Goal: Transaction & Acquisition: Subscribe to service/newsletter

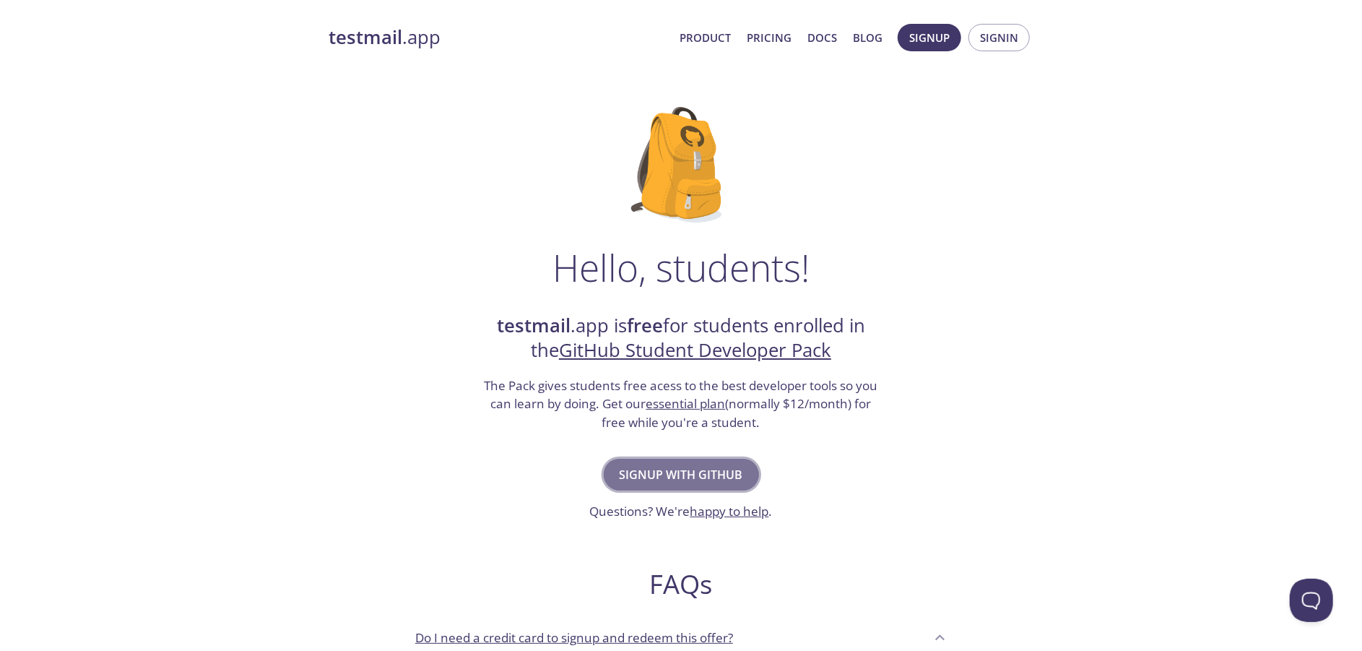
click at [685, 479] on span "Signup with GitHub" at bounding box center [681, 474] width 123 height 20
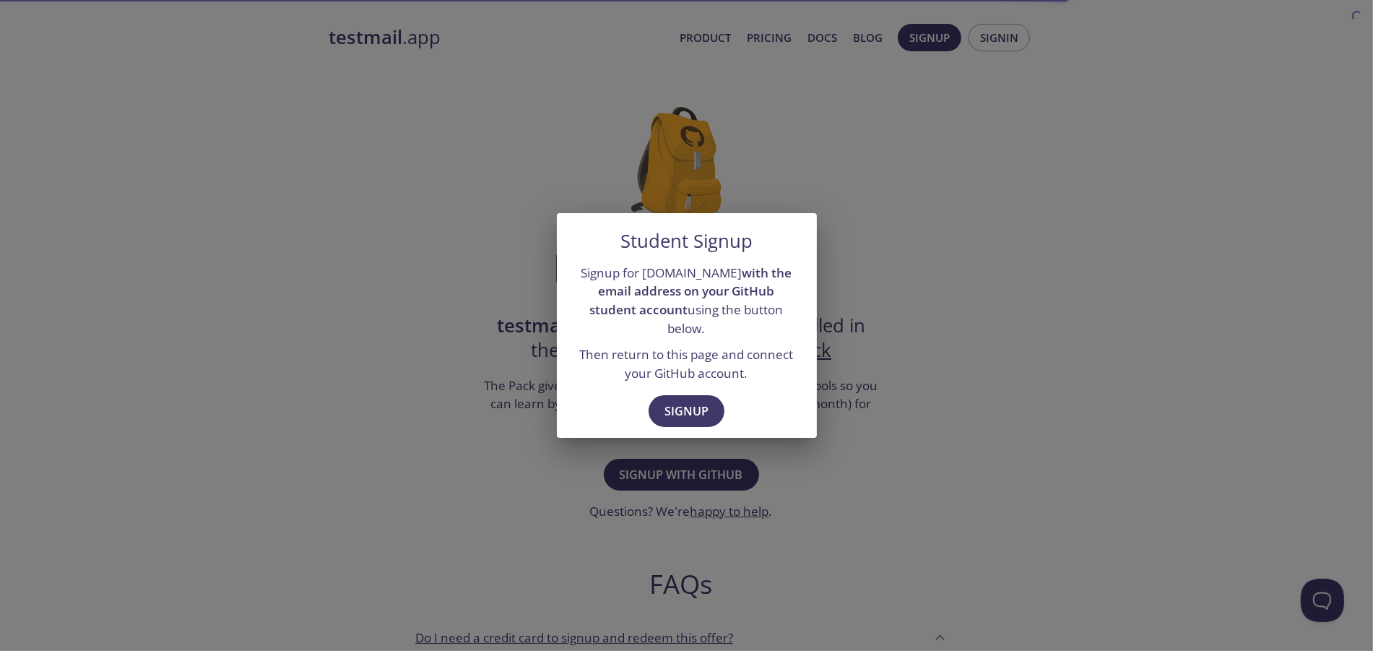
click at [891, 418] on div "Student Signup Signup for [DOMAIN_NAME] with the email address on your GitHub s…" at bounding box center [686, 325] width 1373 height 651
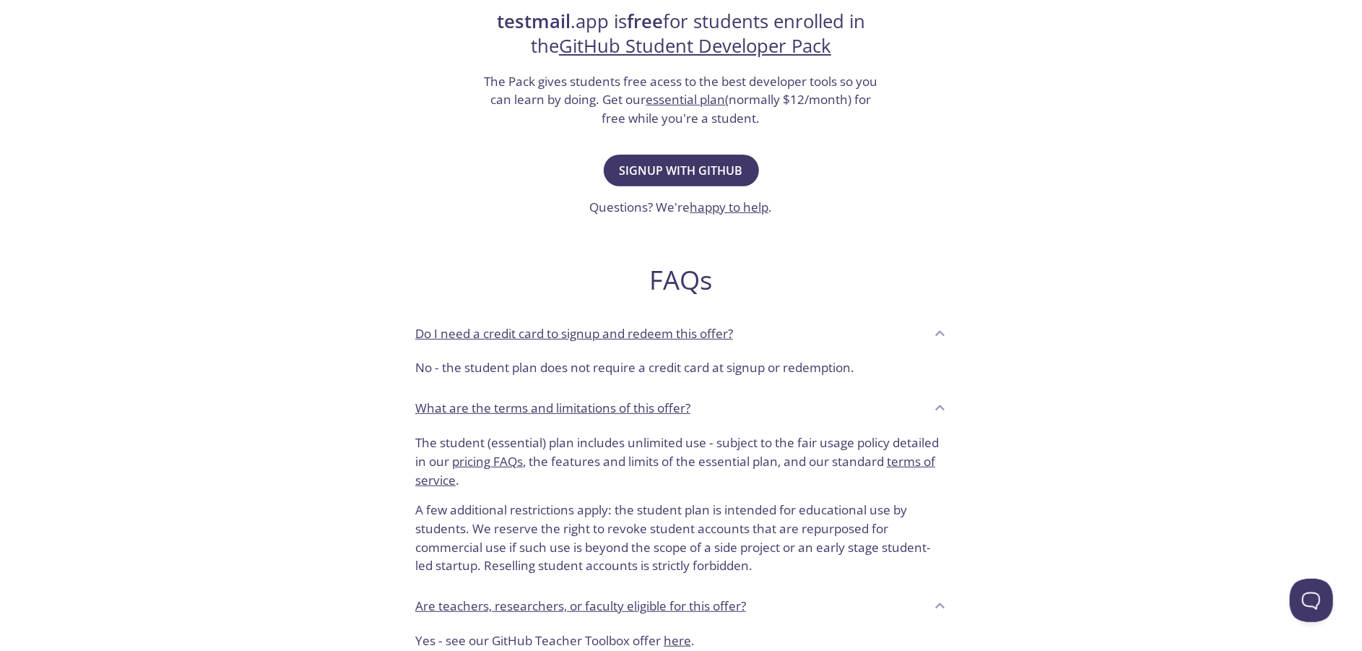
scroll to position [301, 0]
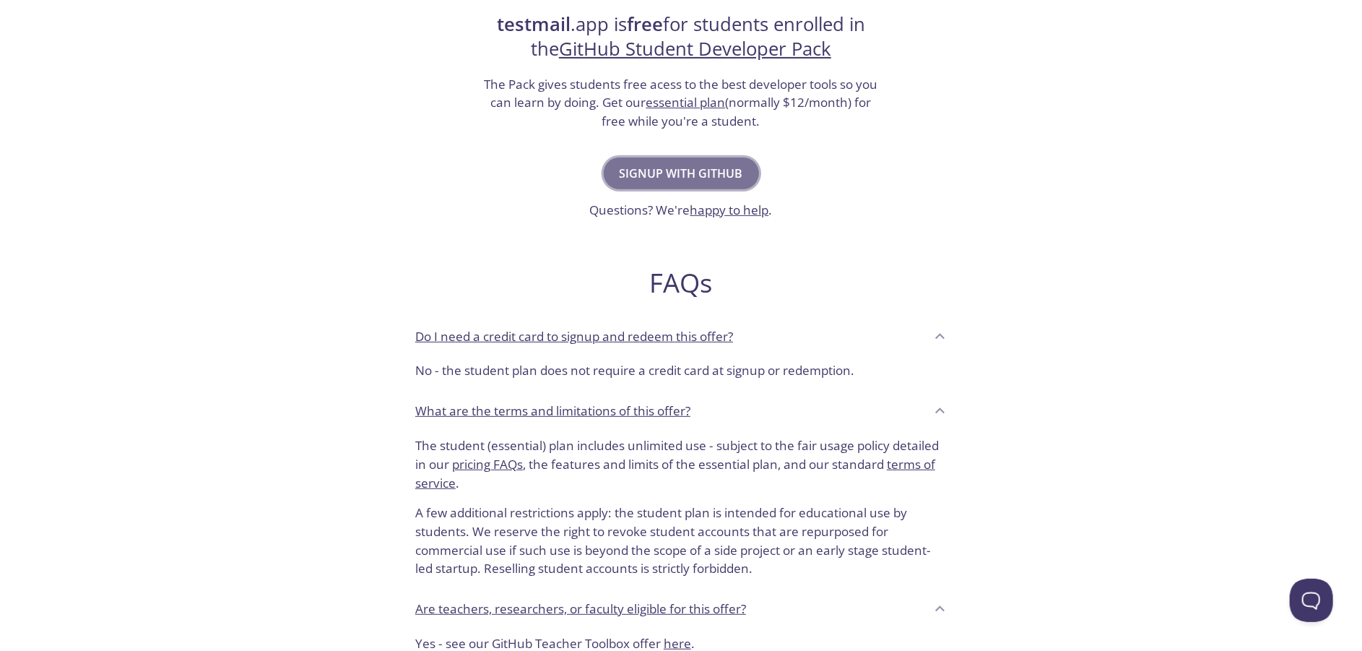
click at [721, 157] on button "Signup with GitHub" at bounding box center [681, 173] width 155 height 32
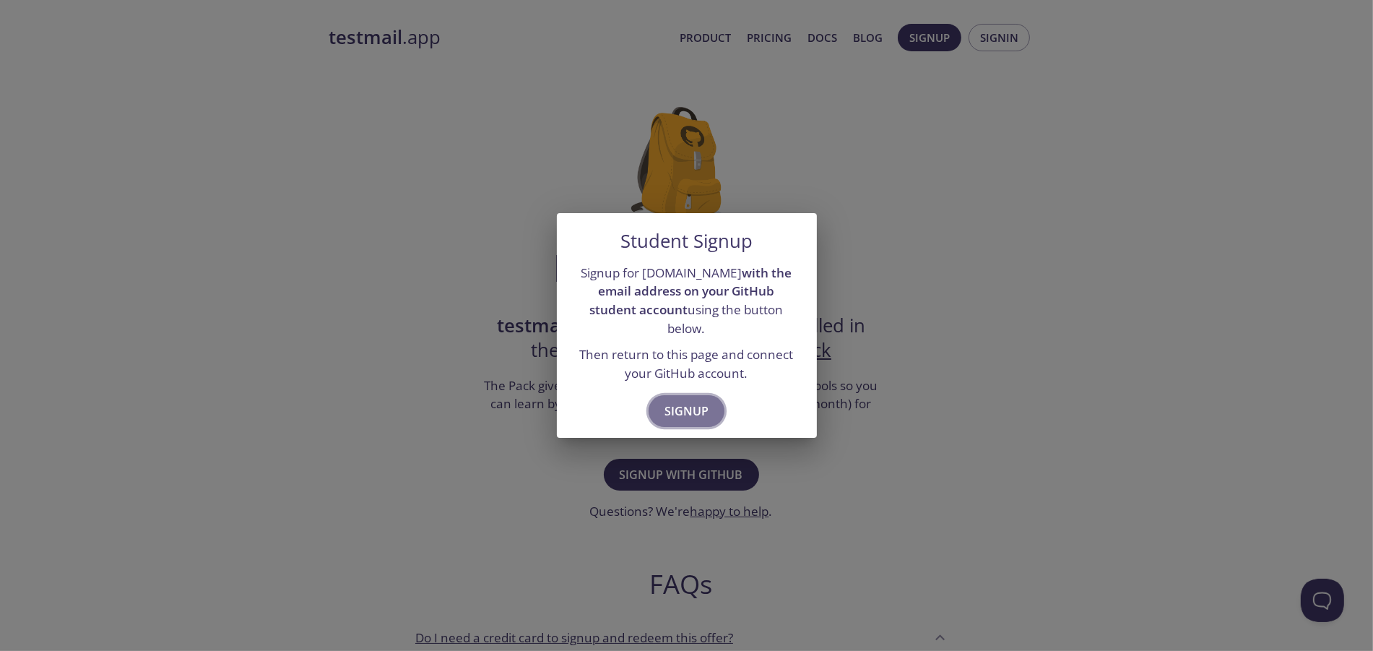
click at [687, 401] on span "Signup" at bounding box center [686, 411] width 44 height 20
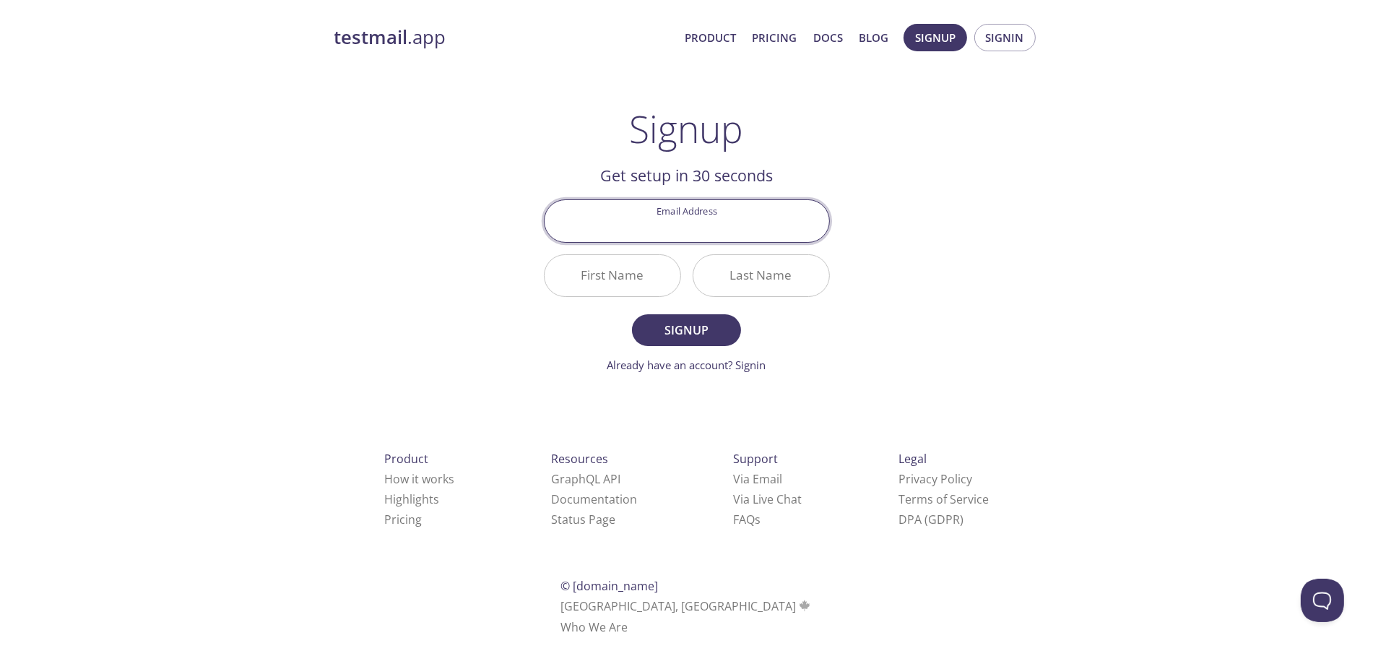
click at [685, 215] on input "Email Address" at bounding box center [686, 220] width 285 height 41
type input "[EMAIL_ADDRESS][DOMAIN_NAME]"
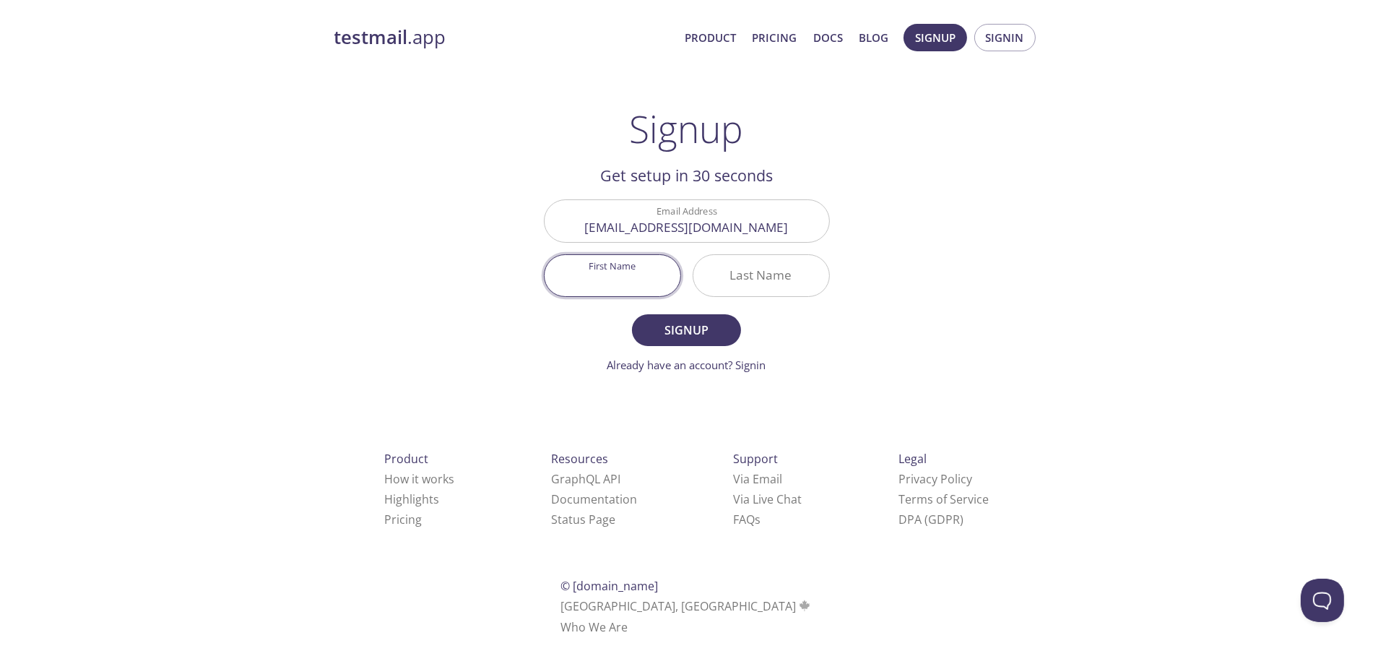
click at [621, 271] on input "First Name" at bounding box center [612, 275] width 136 height 41
type input "Israel"
type input "[GEOGRAPHIC_DATA]"
click at [680, 328] on span "Signup" at bounding box center [686, 330] width 77 height 20
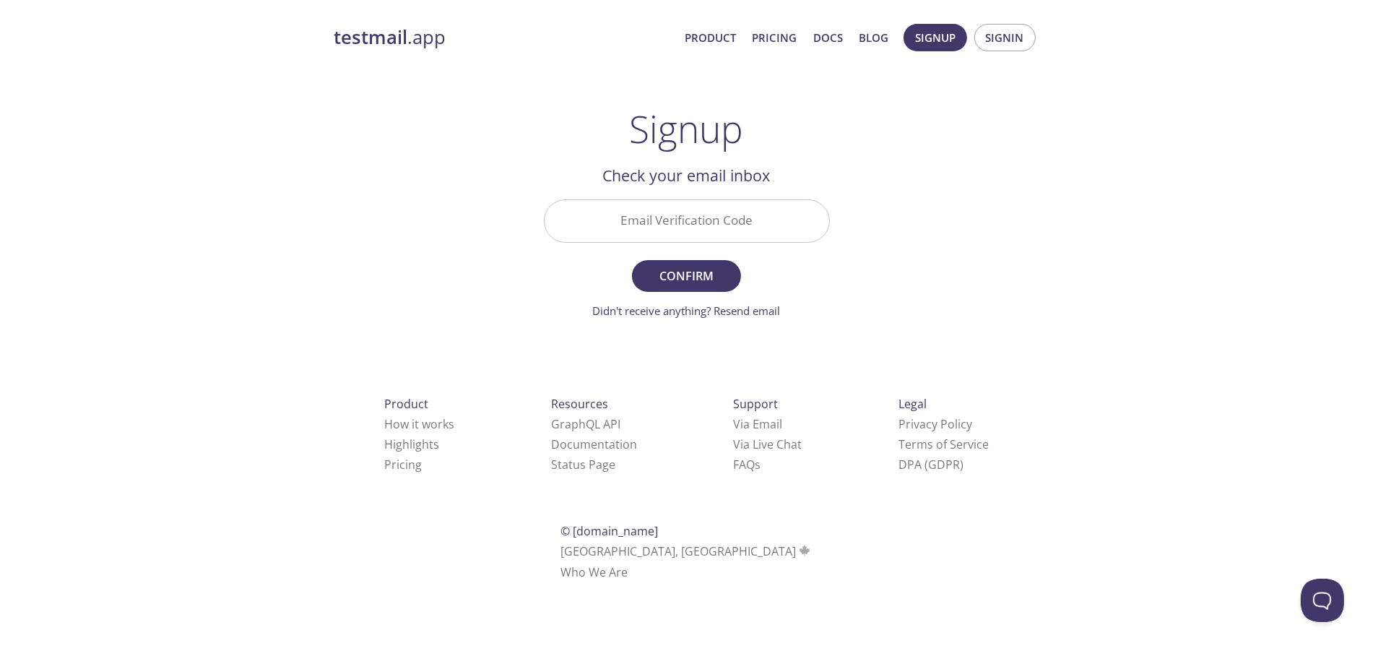
click at [737, 205] on input "Email Verification Code" at bounding box center [686, 220] width 285 height 41
paste input "2K2B6BQ"
type input "2K2B6BQ"
click at [698, 262] on button "Confirm" at bounding box center [686, 276] width 108 height 32
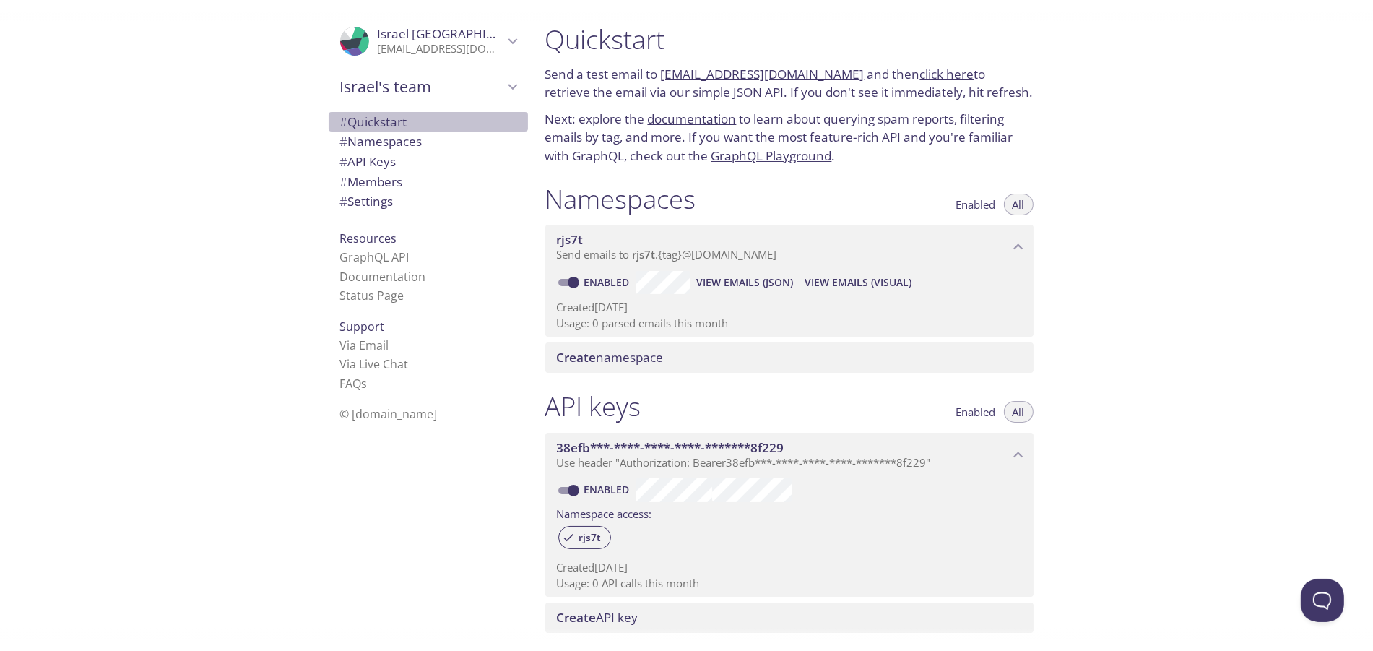
click at [398, 121] on span "# Quickstart" at bounding box center [373, 121] width 67 height 17
